Goal: Task Accomplishment & Management: Manage account settings

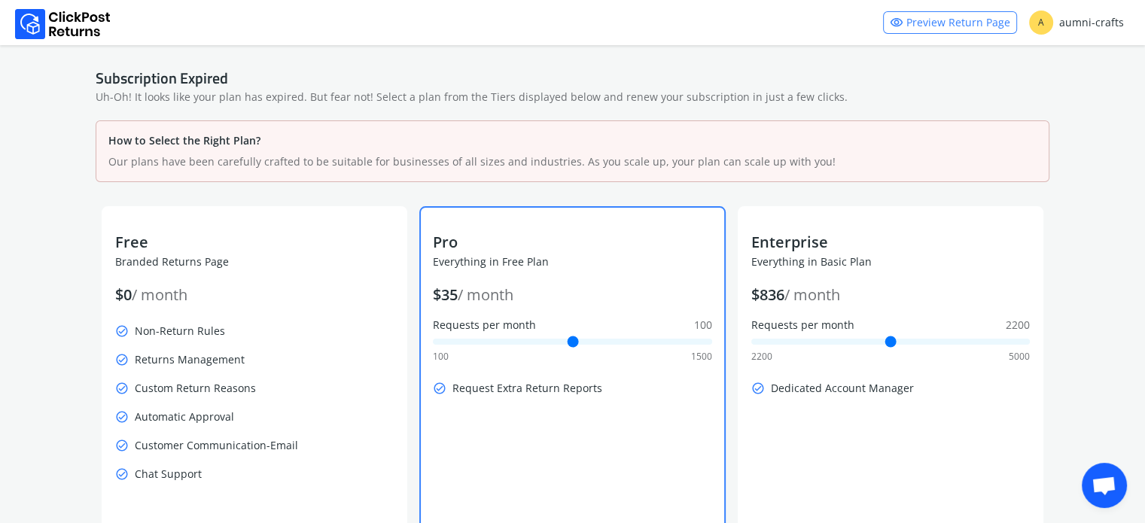
scroll to position [111, 0]
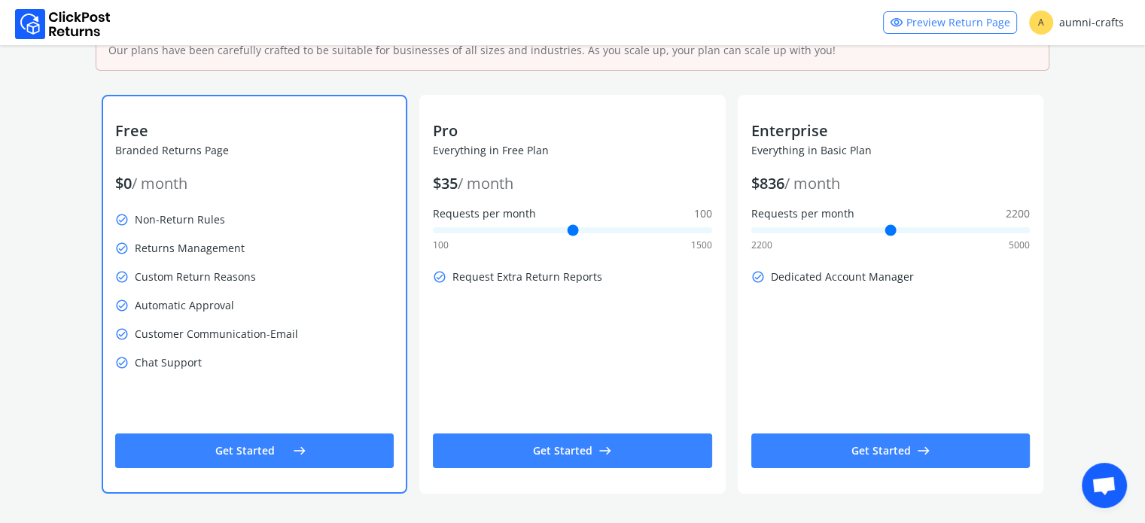
click at [266, 452] on button "Get Started east" at bounding box center [254, 451] width 279 height 35
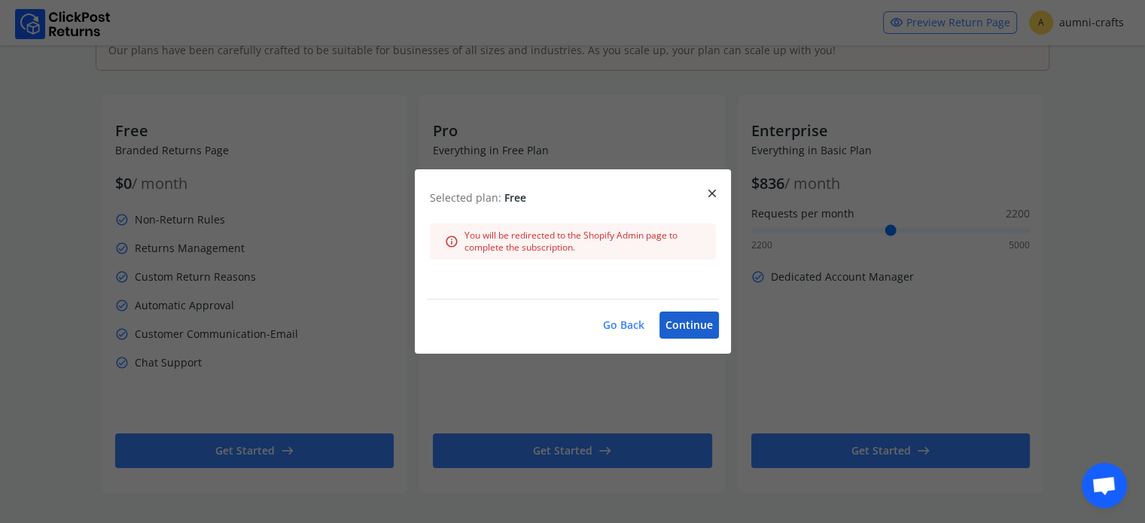
click at [686, 318] on button "Continue" at bounding box center [688, 325] width 59 height 27
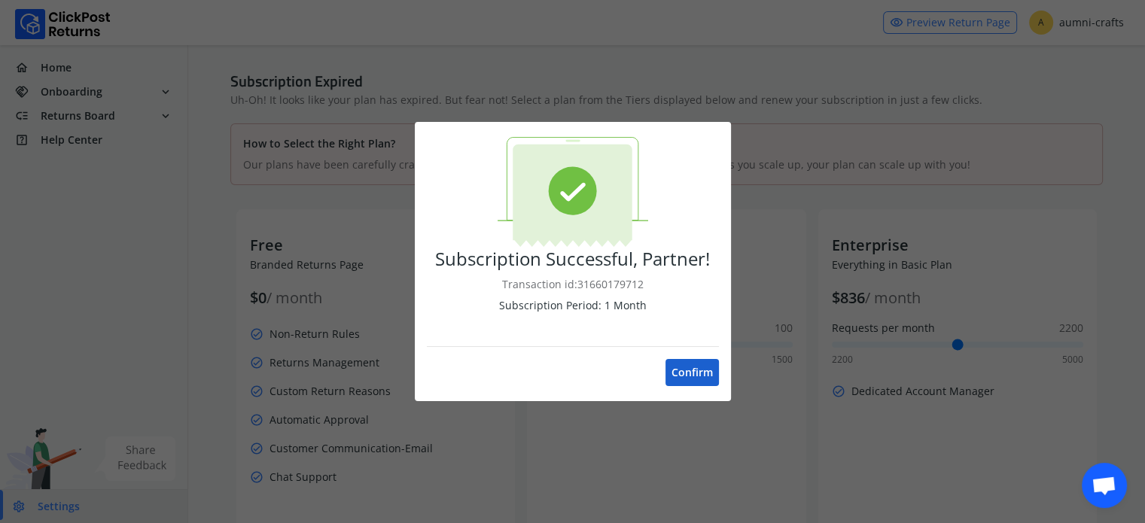
click at [688, 373] on button "Confirm" at bounding box center [691, 372] width 53 height 27
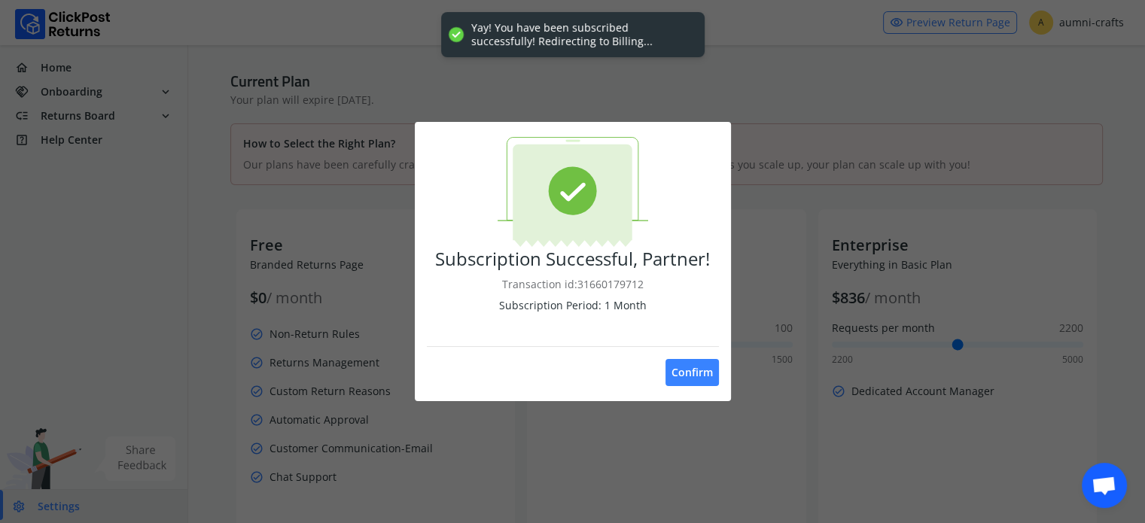
click at [688, 373] on button "Confirm" at bounding box center [691, 372] width 53 height 27
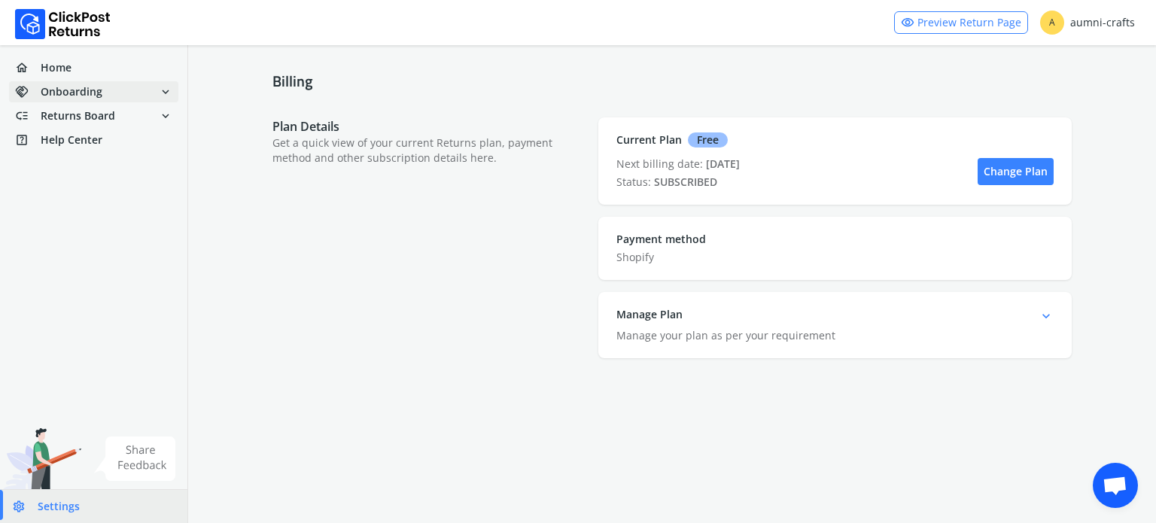
click at [89, 92] on span "Onboarding" at bounding box center [72, 91] width 62 height 15
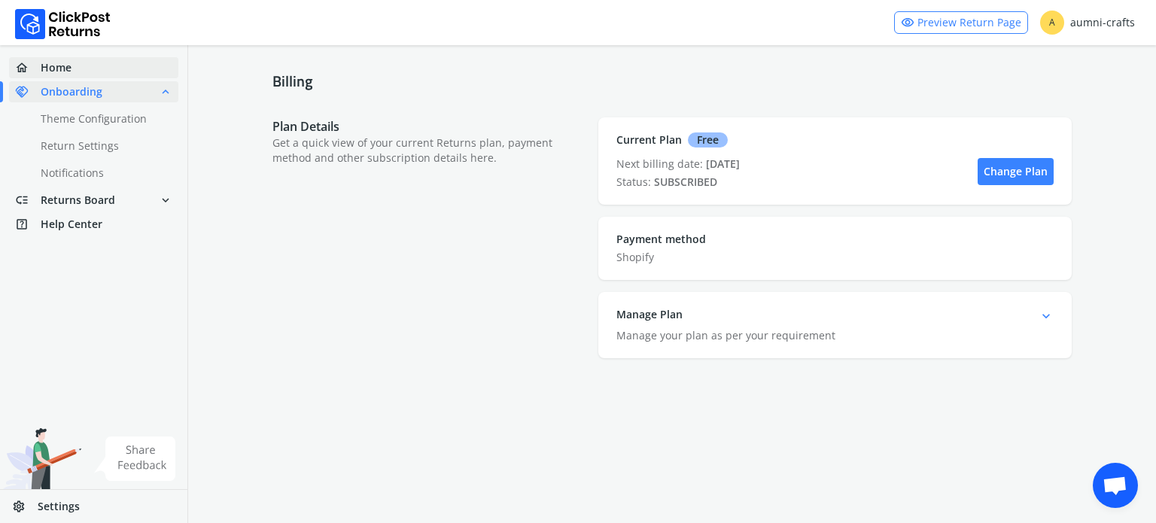
click at [81, 64] on link "home Home" at bounding box center [93, 67] width 169 height 21
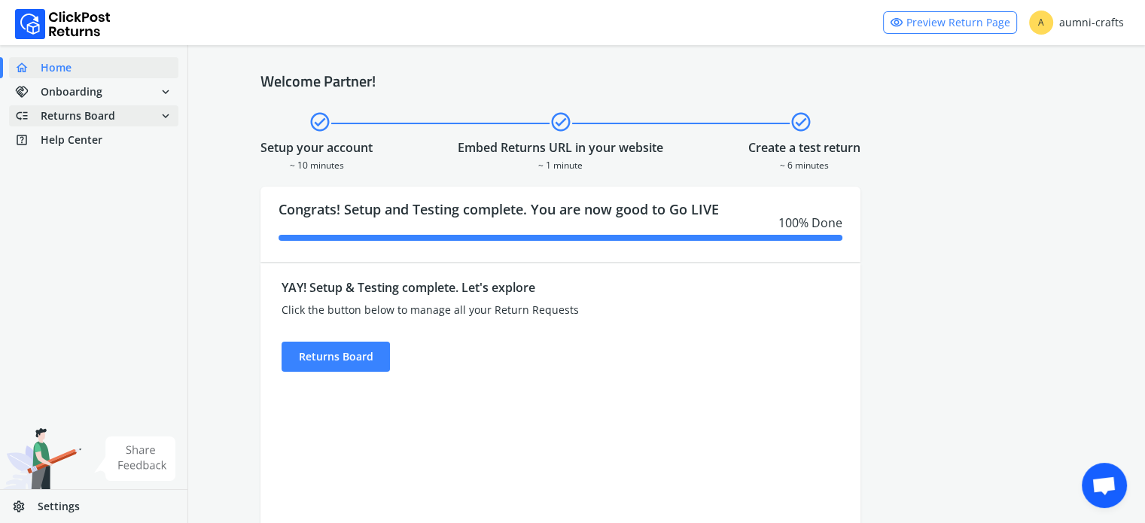
click at [84, 117] on span "Returns Board" at bounding box center [78, 115] width 75 height 15
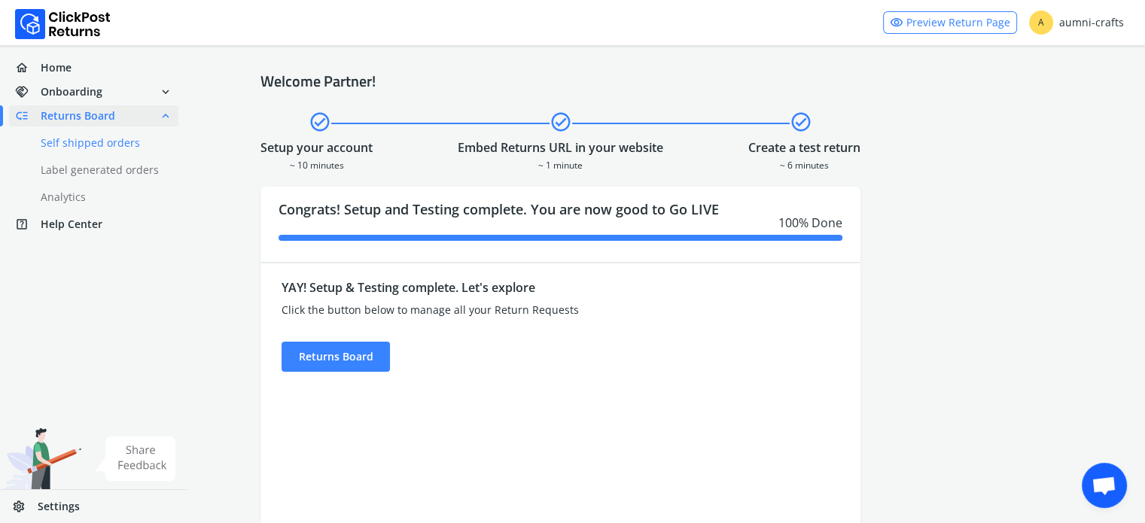
click at [84, 147] on link "done Self shipped orders" at bounding box center [102, 142] width 187 height 21
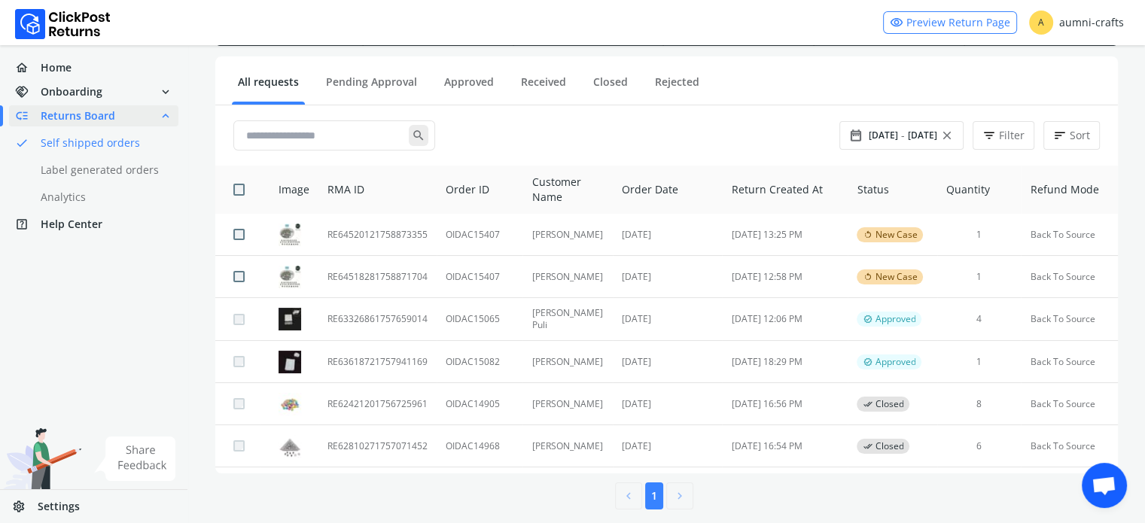
scroll to position [151, 0]
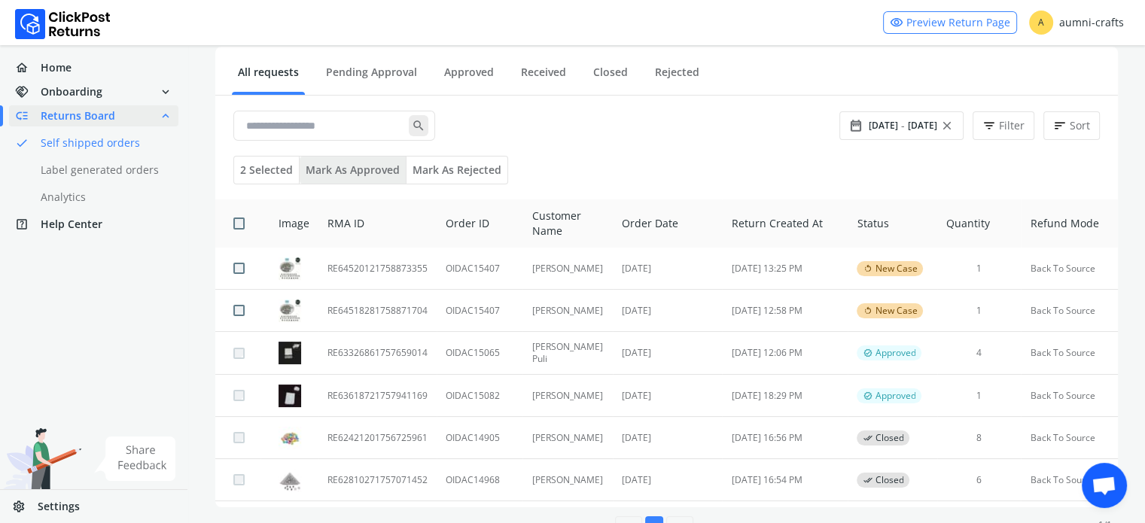
click at [340, 163] on button "Mark as approved" at bounding box center [353, 170] width 107 height 27
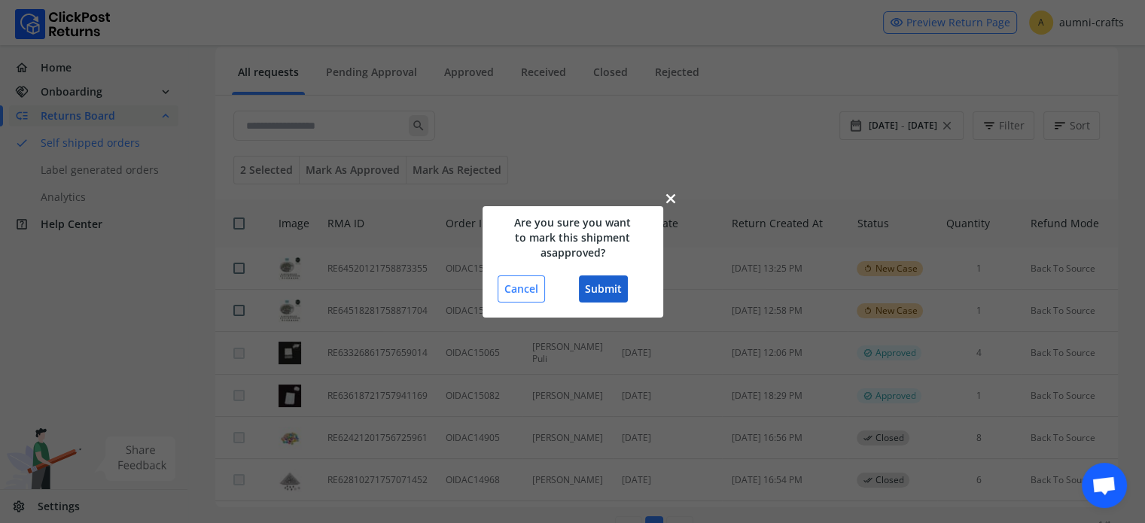
click at [595, 285] on button "Submit" at bounding box center [603, 288] width 49 height 27
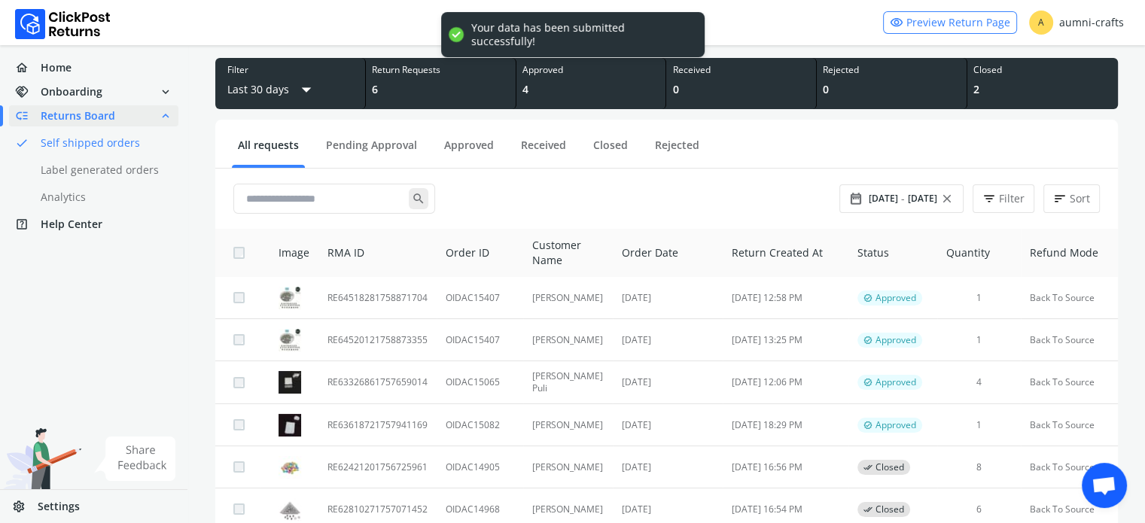
scroll to position [154, 0]
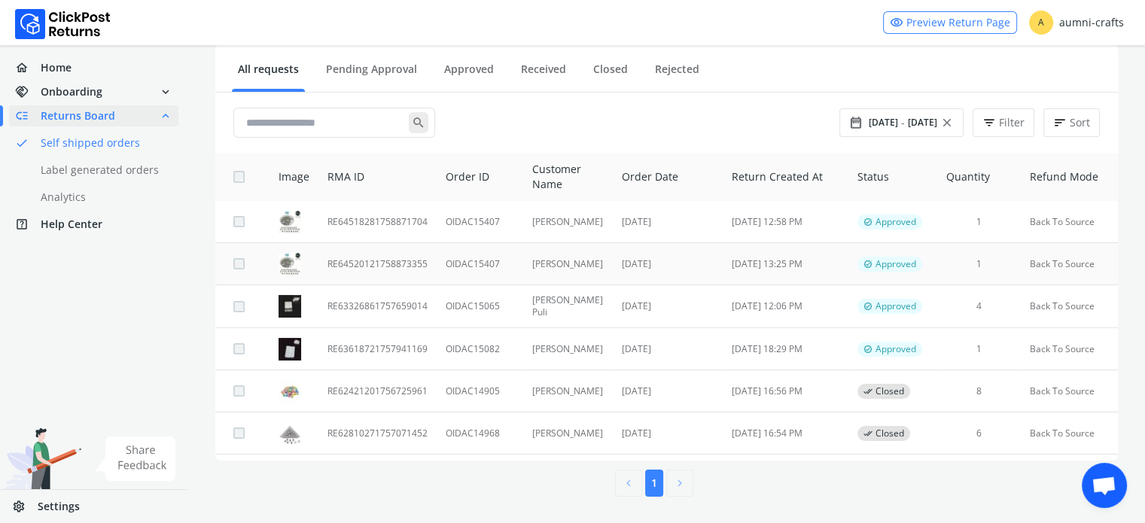
click at [362, 258] on td "RE64520121758873355" at bounding box center [377, 264] width 118 height 42
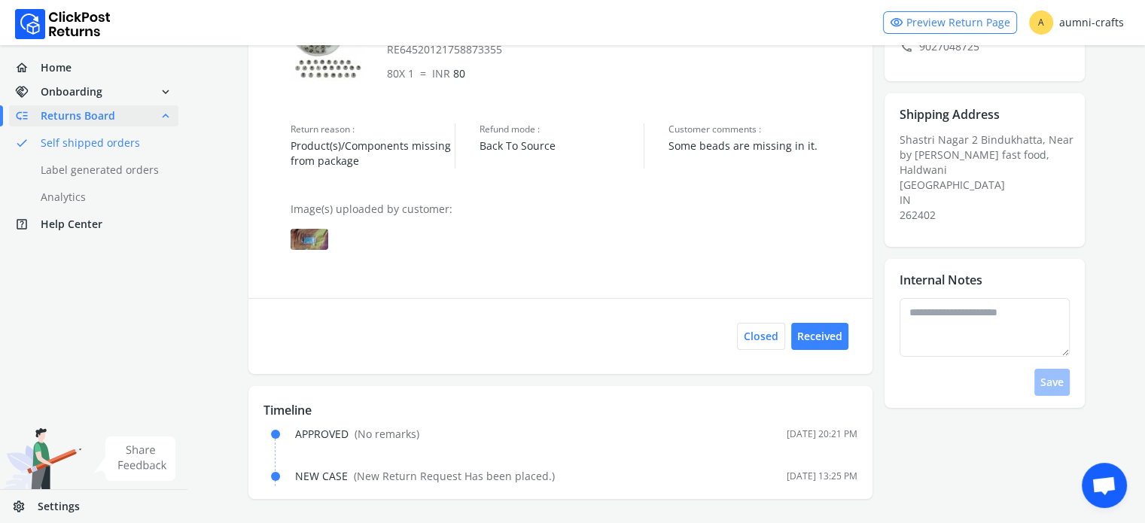
scroll to position [199, 0]
click at [949, 317] on textarea at bounding box center [984, 327] width 170 height 59
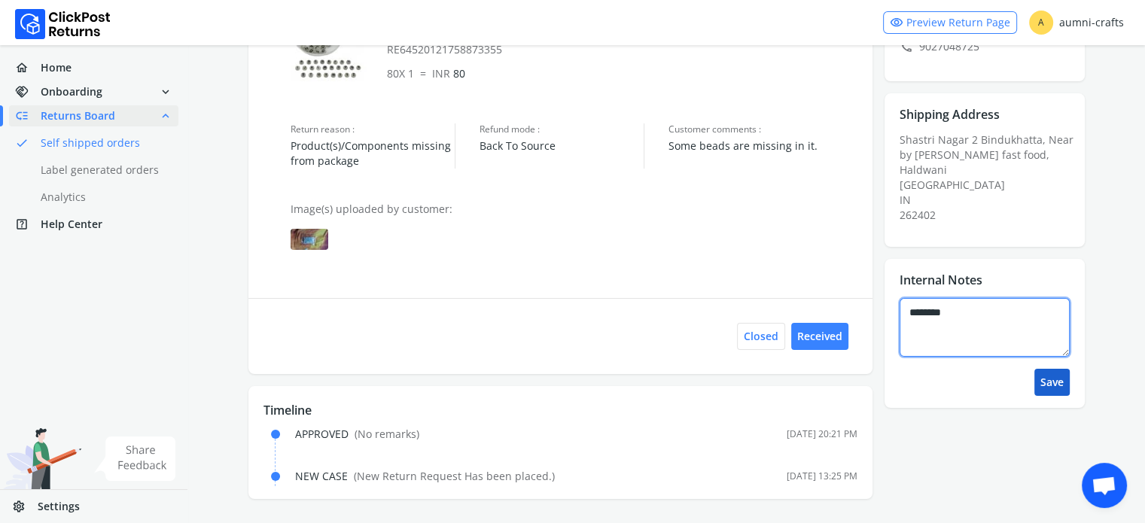
type textarea "********"
click at [1055, 373] on button "Save" at bounding box center [1051, 382] width 35 height 27
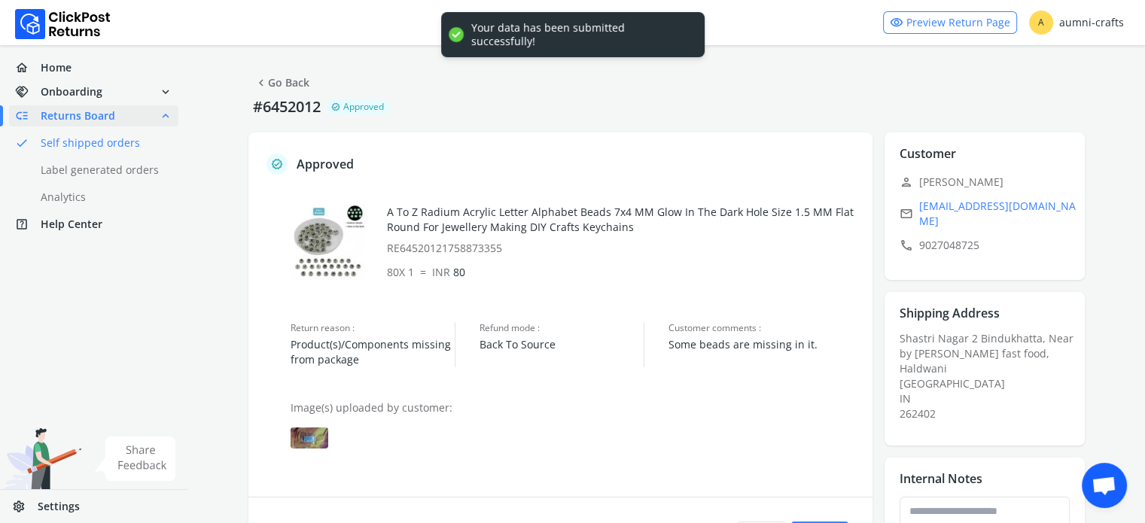
scroll to position [241, 0]
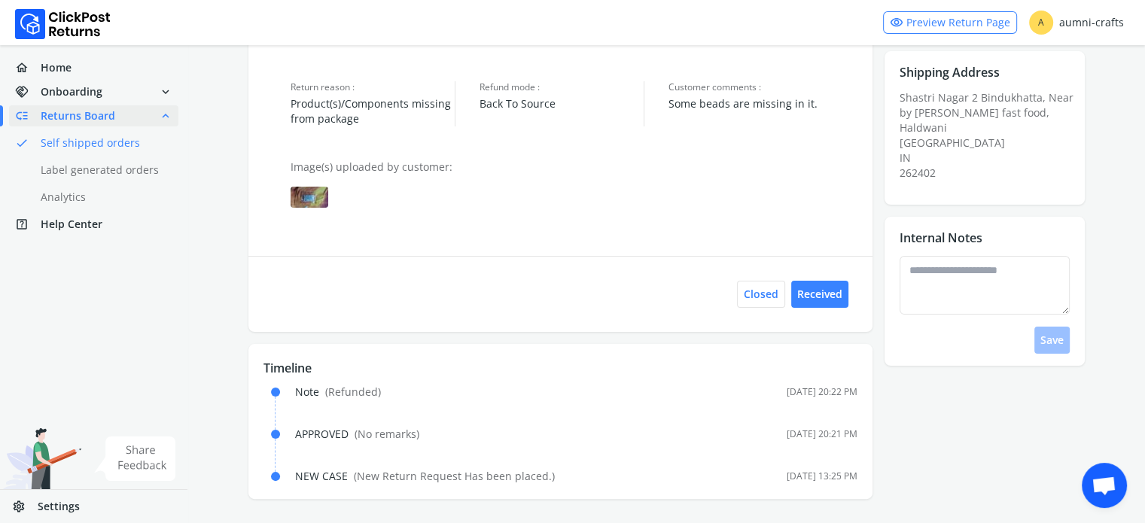
click at [295, 199] on img at bounding box center [310, 197] width 38 height 21
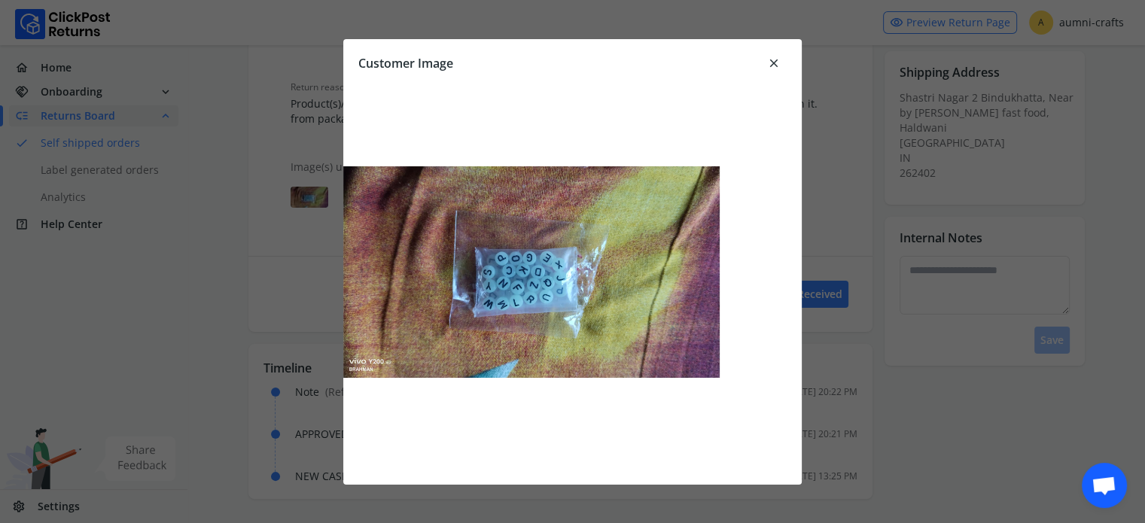
click at [776, 65] on span "close" at bounding box center [774, 63] width 14 height 21
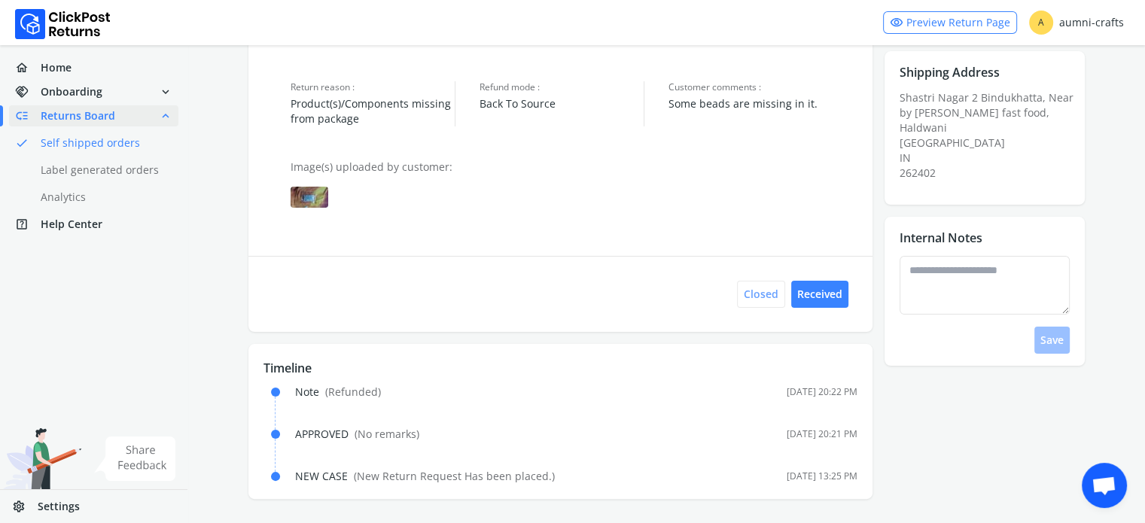
click at [750, 288] on button "Closed" at bounding box center [761, 294] width 48 height 27
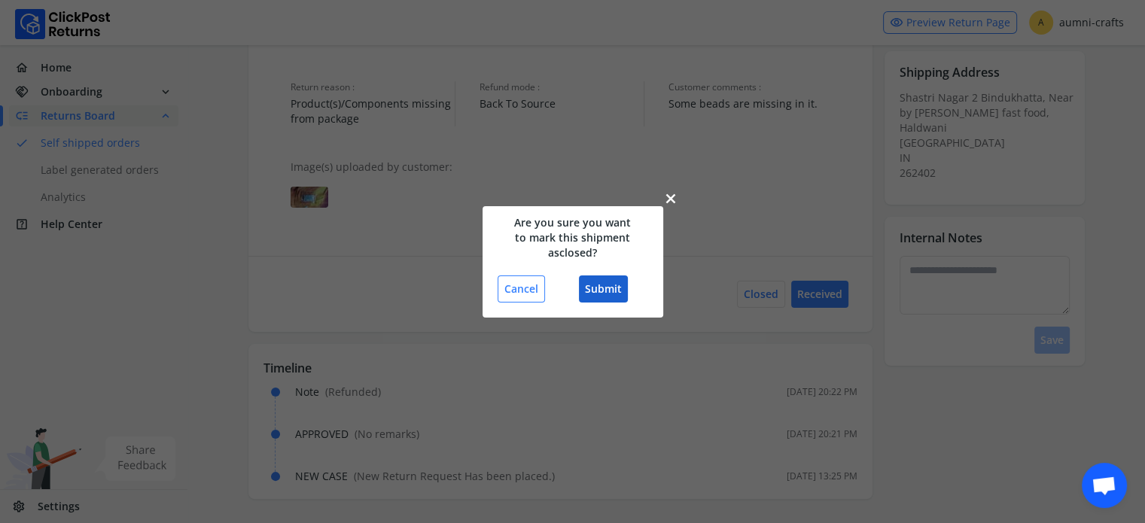
click at [599, 288] on button "Submit" at bounding box center [603, 288] width 49 height 27
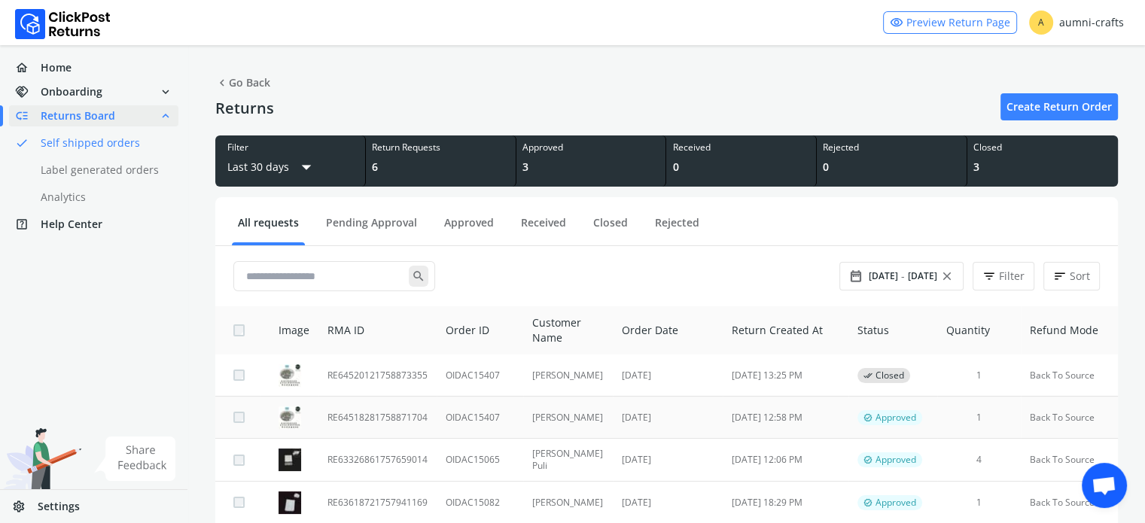
click at [388, 410] on td "RE64518281758871704" at bounding box center [377, 418] width 118 height 42
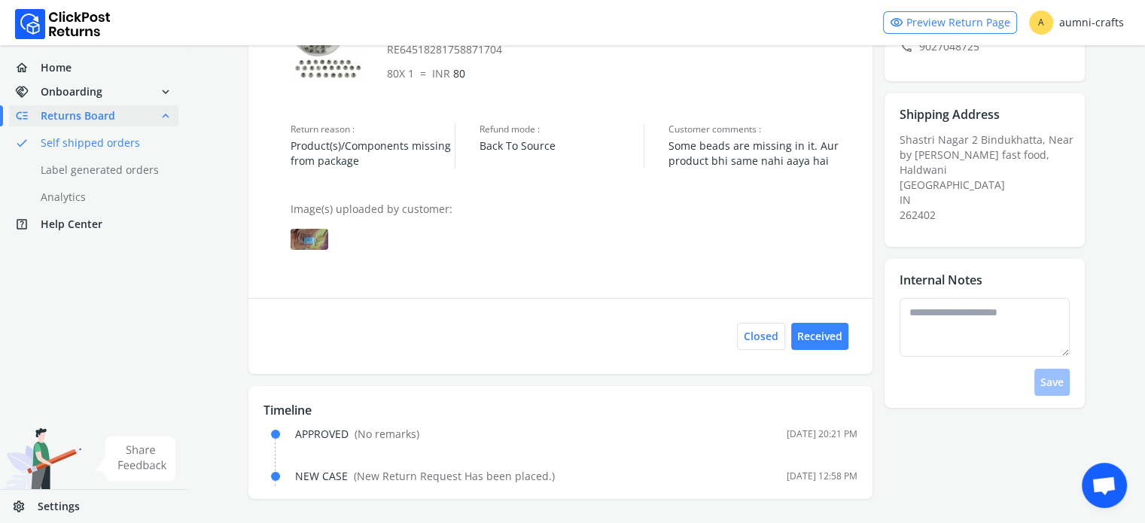
scroll to position [199, 0]
click at [979, 320] on textarea at bounding box center [984, 327] width 170 height 59
paste textarea "********"
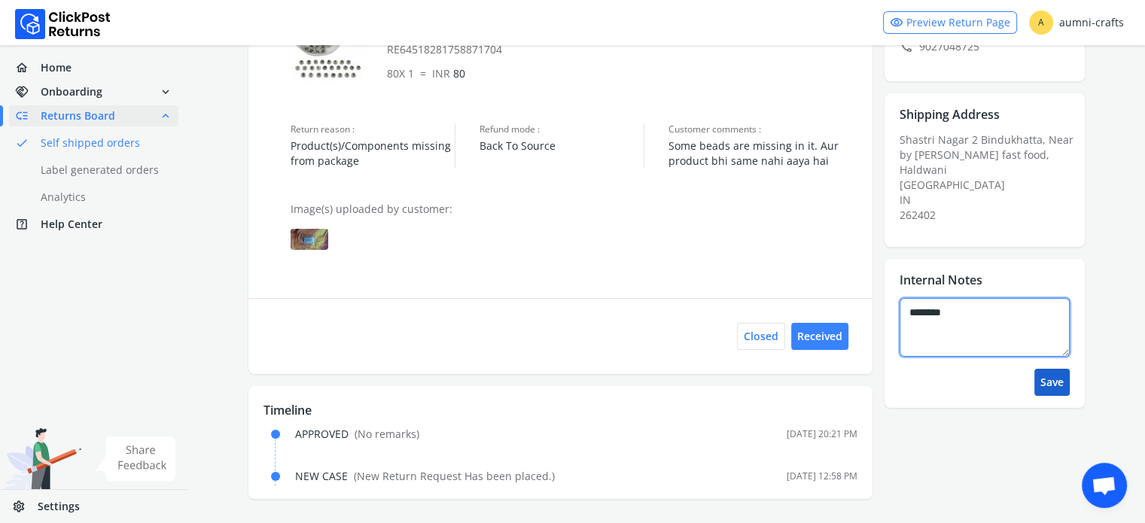
type textarea "********"
click at [1055, 377] on button "Save" at bounding box center [1051, 382] width 35 height 27
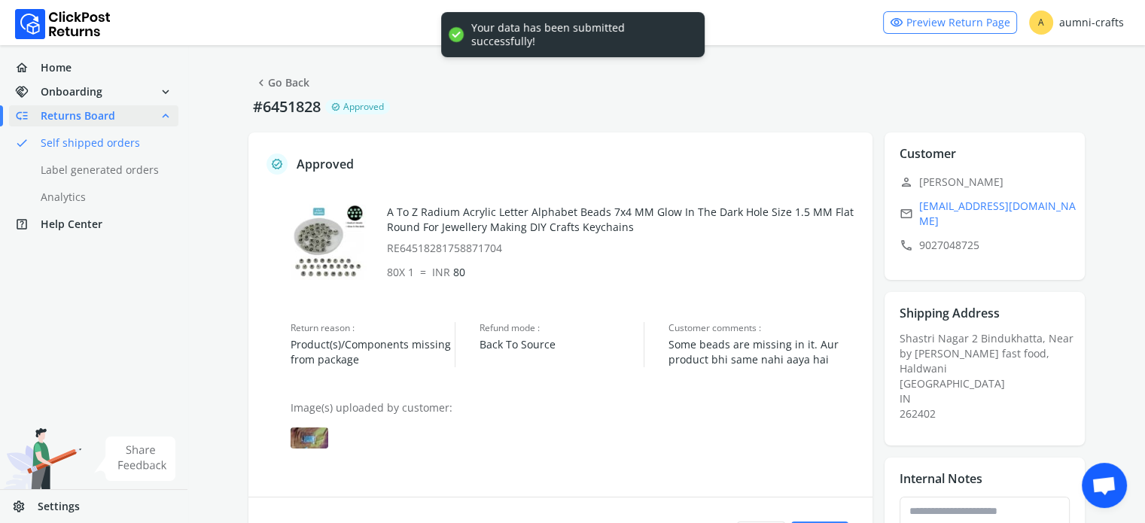
scroll to position [241, 0]
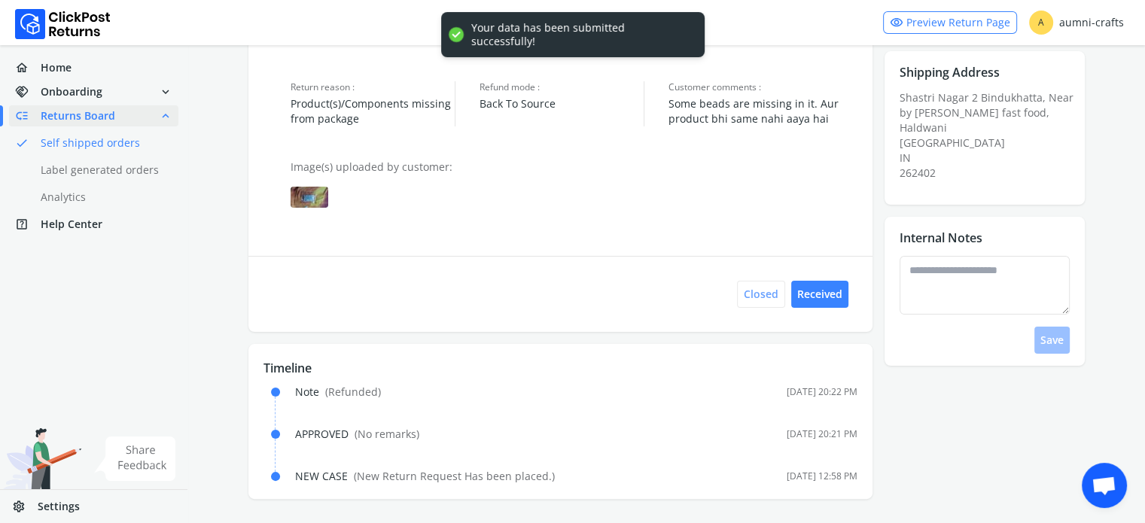
click at [771, 287] on button "Closed" at bounding box center [761, 294] width 48 height 27
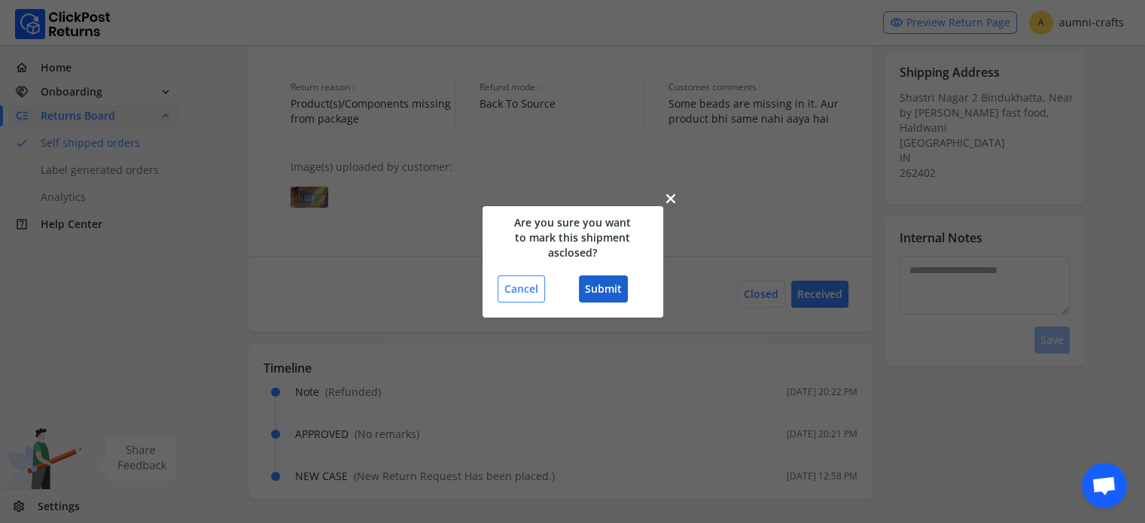
click at [599, 292] on button "Submit" at bounding box center [603, 288] width 49 height 27
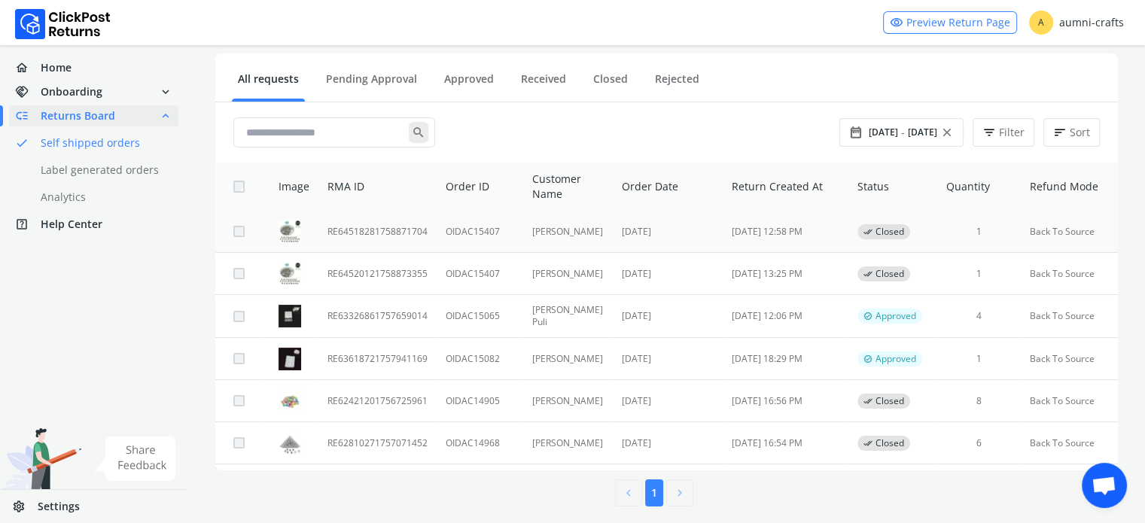
scroll to position [154, 0]
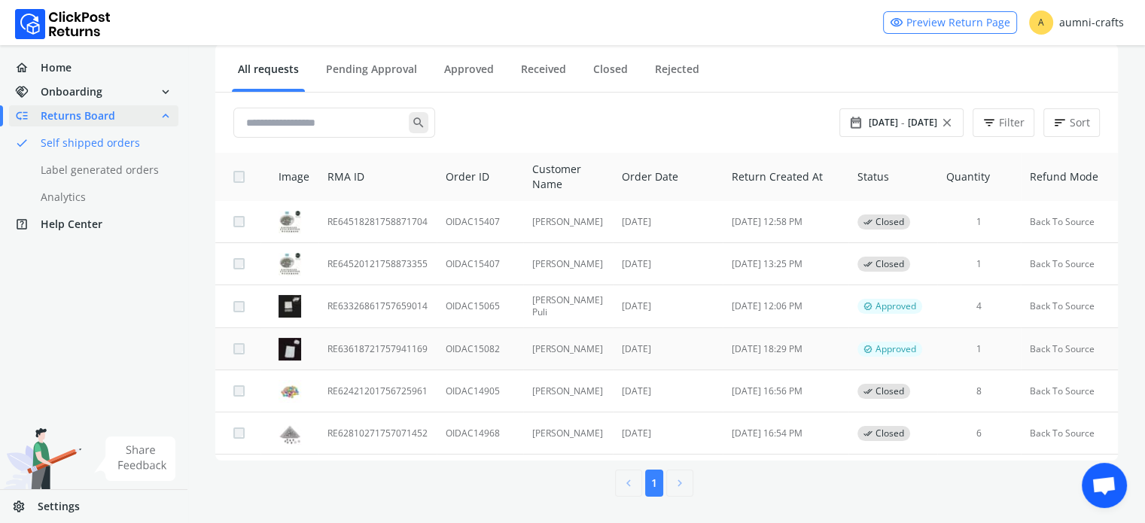
click at [355, 352] on td "RE63618721757941169" at bounding box center [377, 349] width 118 height 42
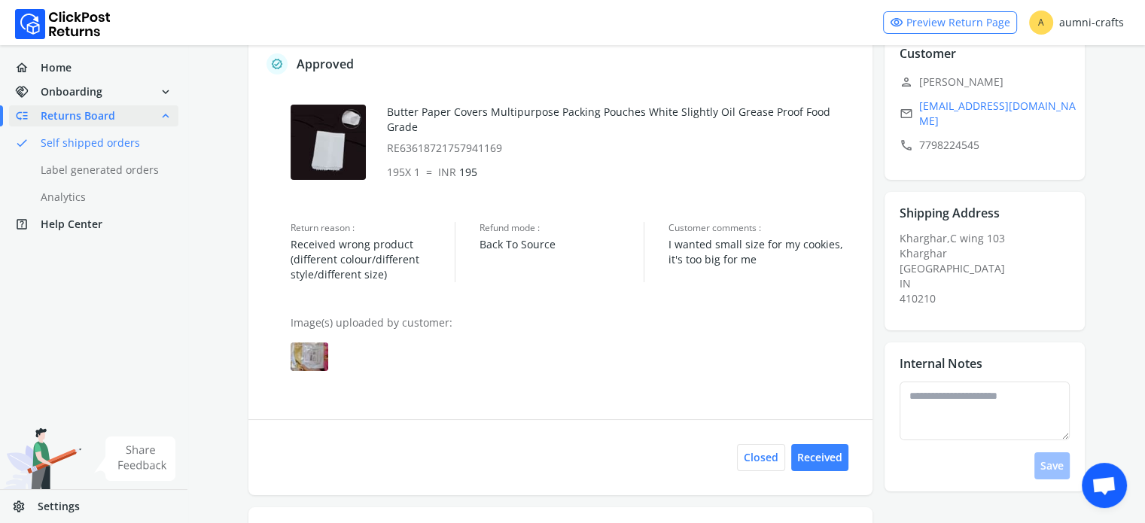
scroll to position [151, 0]
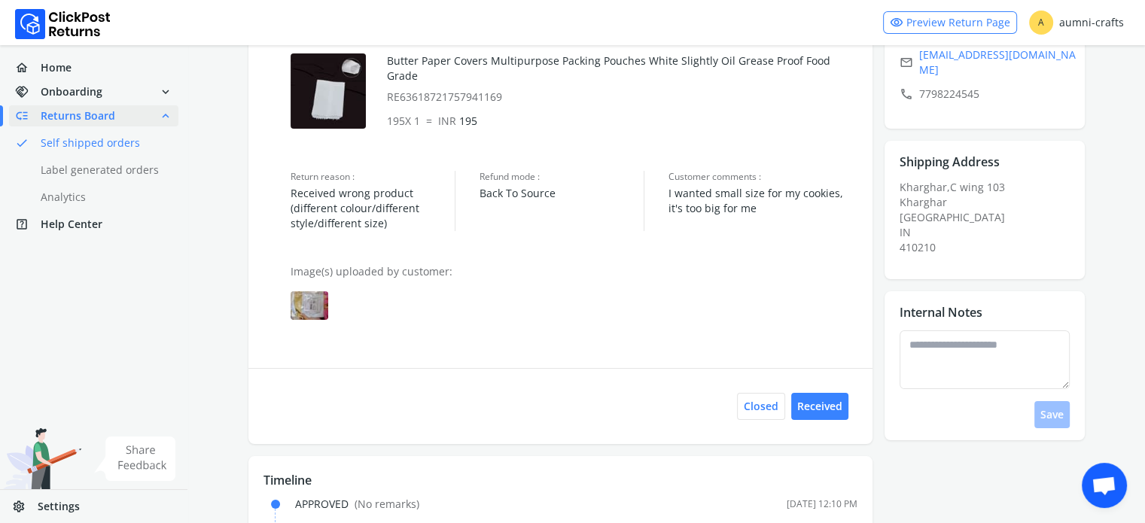
click at [300, 301] on img at bounding box center [310, 305] width 38 height 29
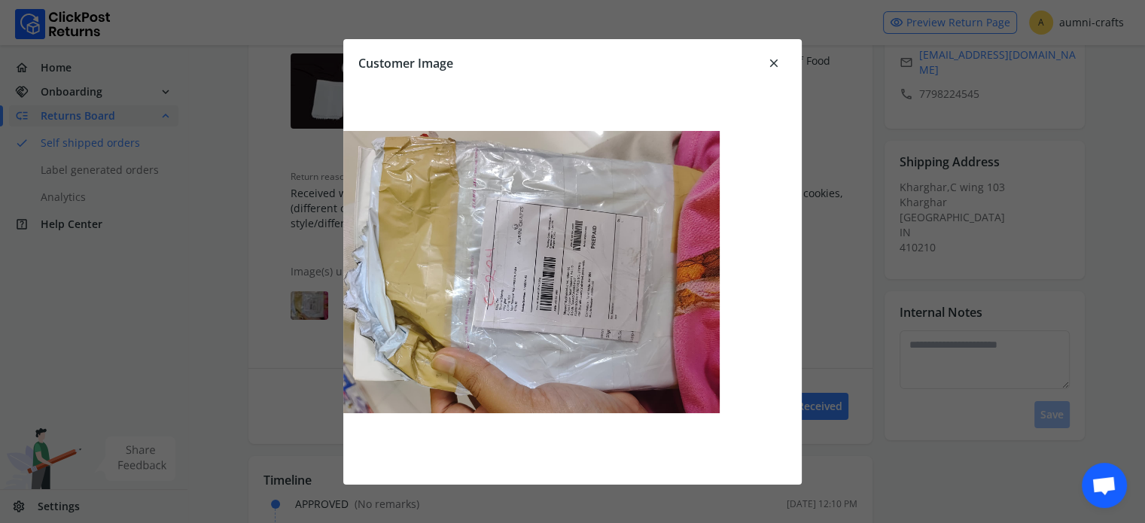
click at [775, 62] on span "close" at bounding box center [774, 63] width 14 height 21
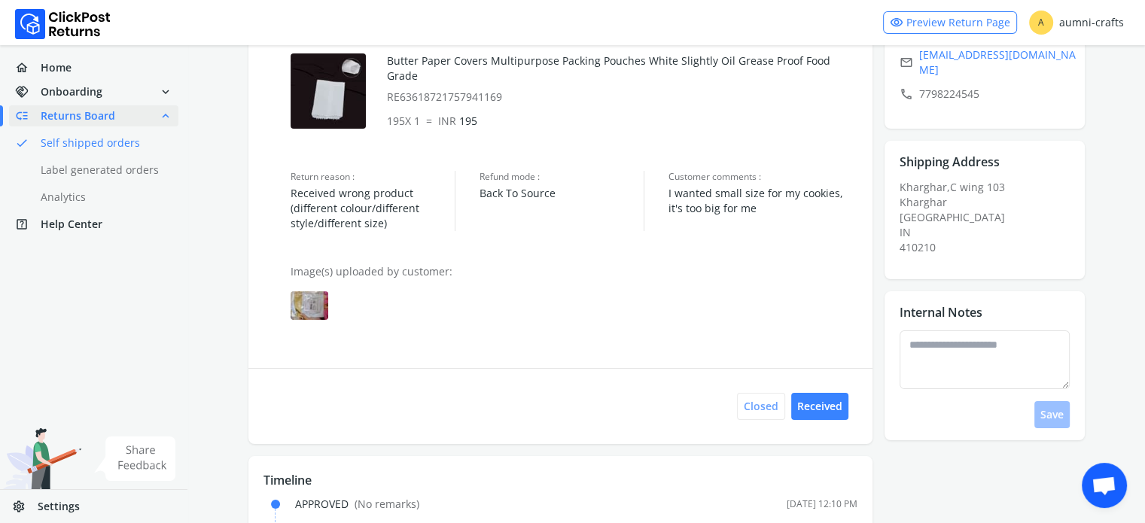
click at [763, 409] on button "Closed" at bounding box center [761, 406] width 48 height 27
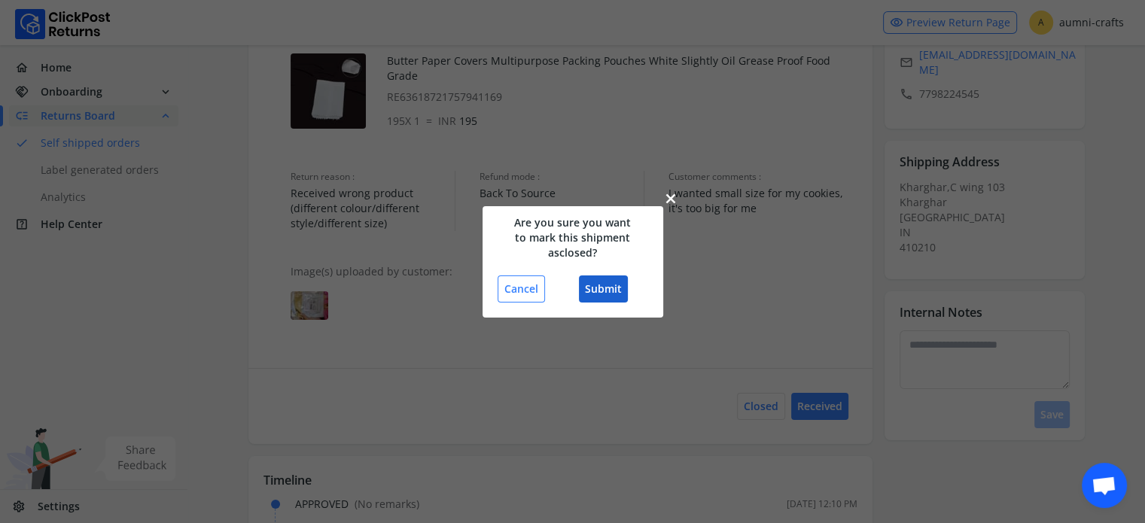
click at [601, 287] on button "Submit" at bounding box center [603, 288] width 49 height 27
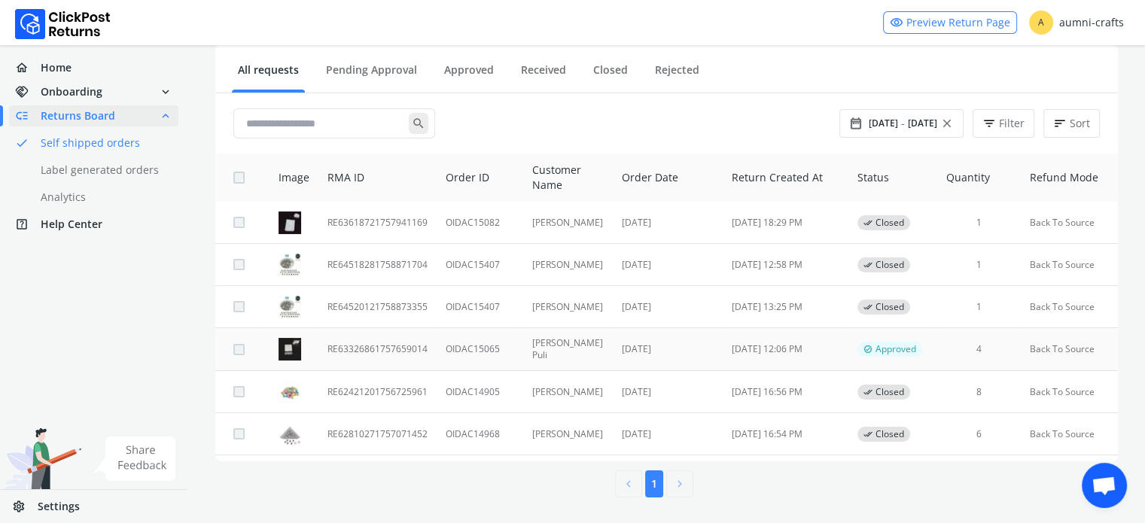
scroll to position [154, 0]
click at [383, 355] on td "RE63326861757659014" at bounding box center [377, 348] width 118 height 43
